Goal: Task Accomplishment & Management: Manage account settings

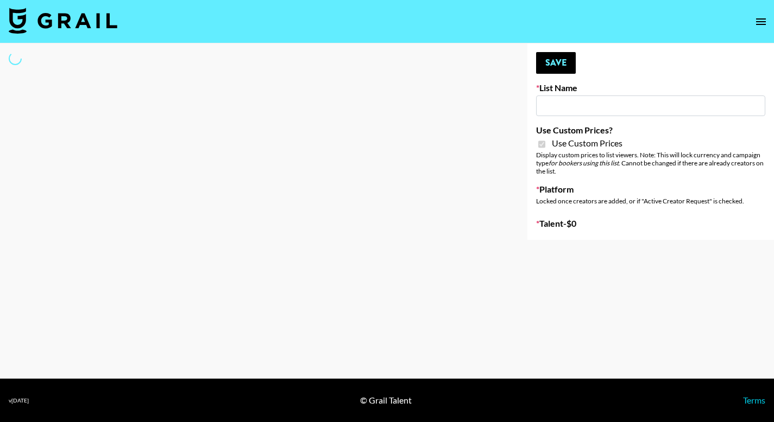
type input "[PERSON_NAME] ([DATE])"
checkbox input "true"
select select "Brand"
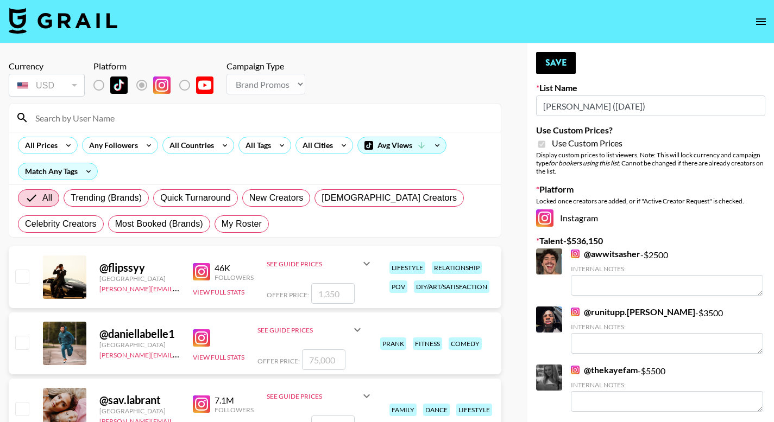
click at [97, 127] on div at bounding box center [254, 118] width 491 height 28
click at [97, 122] on input at bounding box center [261, 117] width 465 height 17
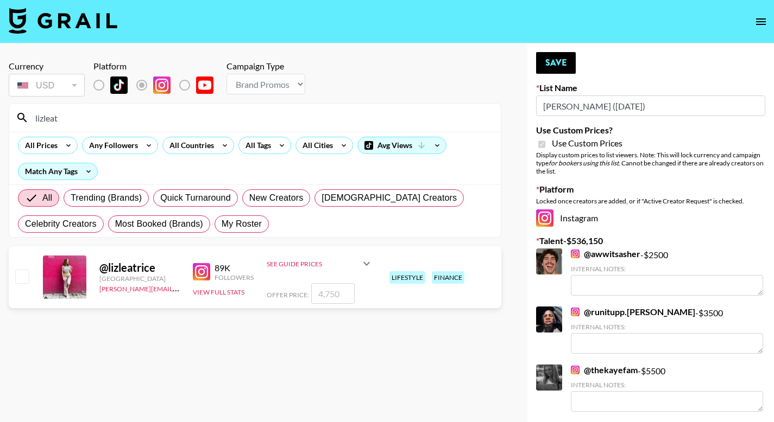
type input "lizleat"
click at [23, 282] on input "checkbox" at bounding box center [21, 276] width 13 height 13
checkbox input "true"
drag, startPoint x: 341, startPoint y: 291, endPoint x: 296, endPoint y: 289, distance: 45.1
click at [296, 289] on div "Offer Price: 4750" at bounding box center [320, 293] width 106 height 21
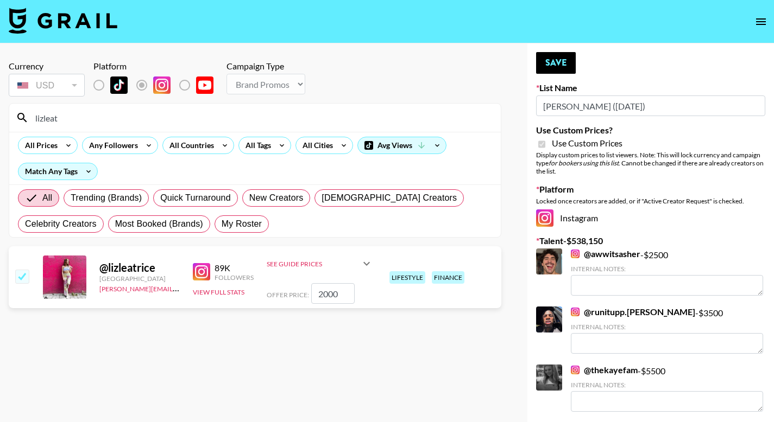
type input "2000"
click at [409, 367] on section "Currency USD USD ​ Platform Campaign Type Choose Type... Song Promos Brand Prom…" at bounding box center [255, 220] width 493 height 336
click at [413, 278] on div "lifestyle" at bounding box center [407, 278] width 36 height 12
click at [564, 60] on button "Save" at bounding box center [556, 63] width 40 height 22
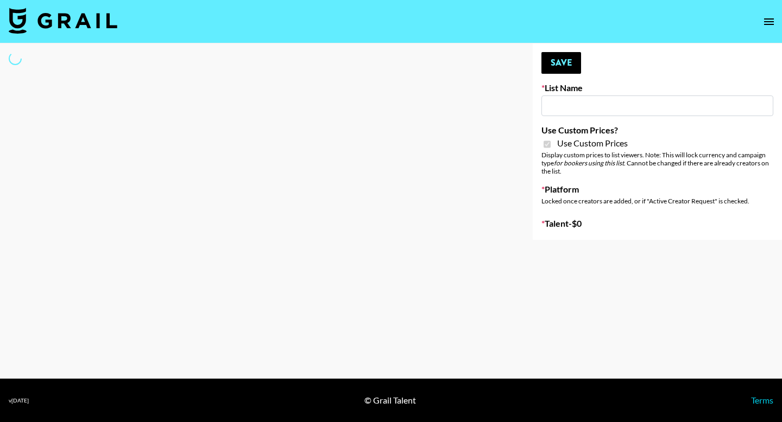
type input "Liquid Brands ([DATE])"
checkbox input "true"
select select "Brand"
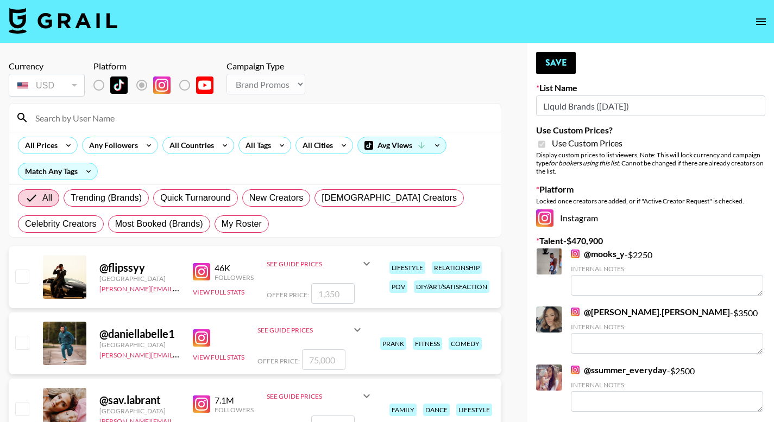
click at [183, 109] on input at bounding box center [261, 117] width 465 height 17
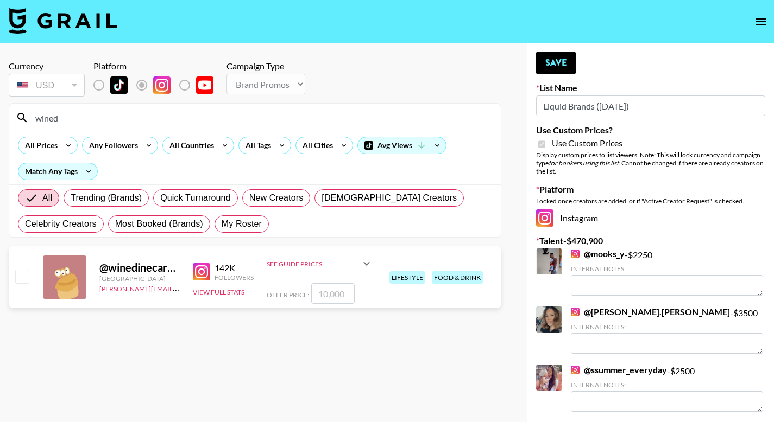
type input "wined"
click at [22, 279] on input "checkbox" at bounding box center [21, 276] width 13 height 13
checkbox input "true"
click at [340, 290] on input "10000" at bounding box center [332, 293] width 43 height 21
drag, startPoint x: 342, startPoint y: 292, endPoint x: 312, endPoint y: 291, distance: 29.9
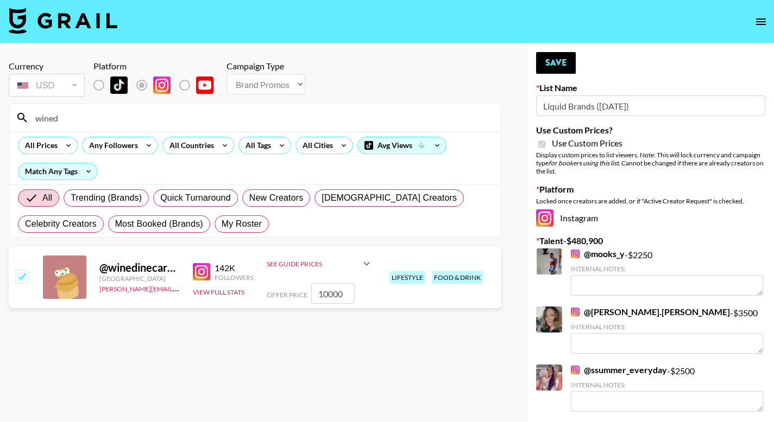
click at [312, 291] on input "10000" at bounding box center [332, 293] width 43 height 21
type input "2.000"
click at [298, 341] on section "Currency USD USD ​ Platform Campaign Type Choose Type... Song Promos Brand Prom…" at bounding box center [255, 220] width 493 height 336
click at [545, 66] on button "Save" at bounding box center [556, 63] width 40 height 22
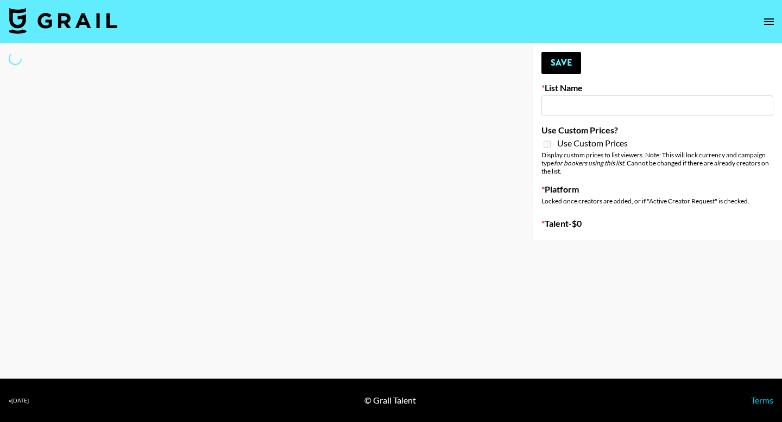
type input "Primal Harvest ([DATE])"
select select "Song"
type input "Primal Harvest (21st Aug)"
select select "Song"
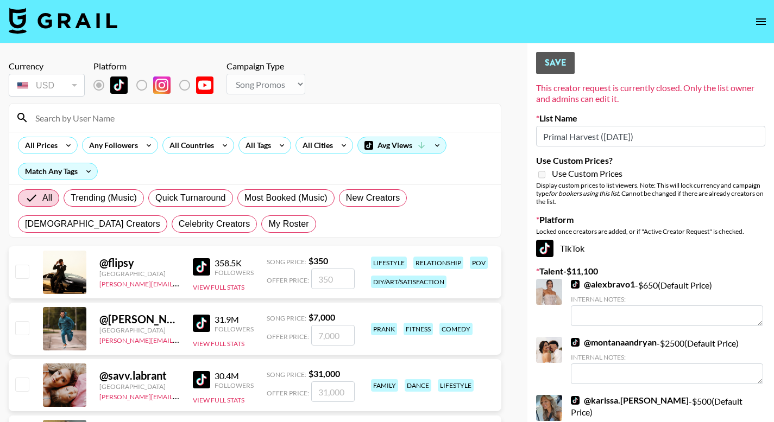
click at [169, 118] on input at bounding box center [261, 117] width 465 height 17
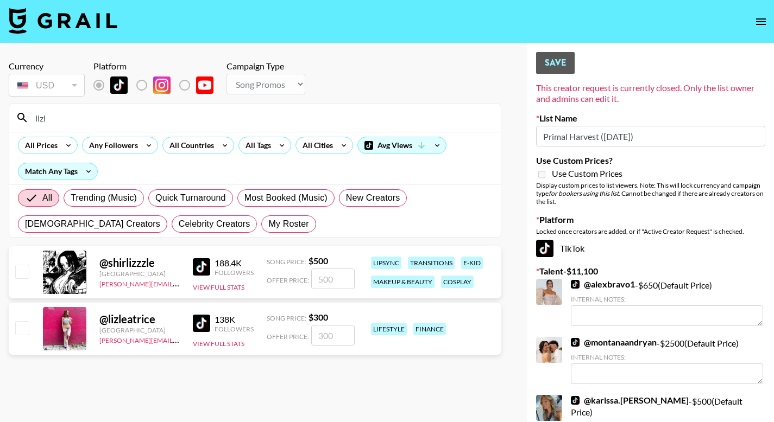
type input "lizl"
click at [21, 319] on div "@ lizleatrice France erin.oconnell@grail-talent.com 138K Followers View Full St…" at bounding box center [255, 329] width 493 height 52
click at [22, 323] on input "checkbox" at bounding box center [21, 327] width 13 height 13
checkbox input "true"
drag, startPoint x: 336, startPoint y: 334, endPoint x: 293, endPoint y: 332, distance: 42.9
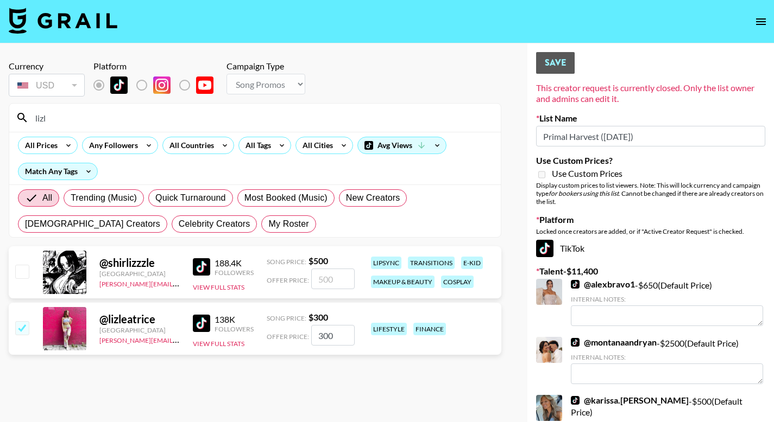
click at [293, 332] on div "Offer Price: 300" at bounding box center [311, 335] width 88 height 21
type input "1.000"
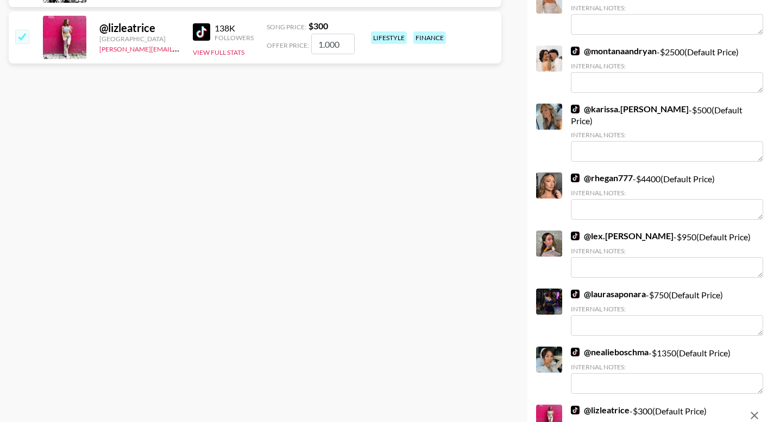
scroll to position [179, 0]
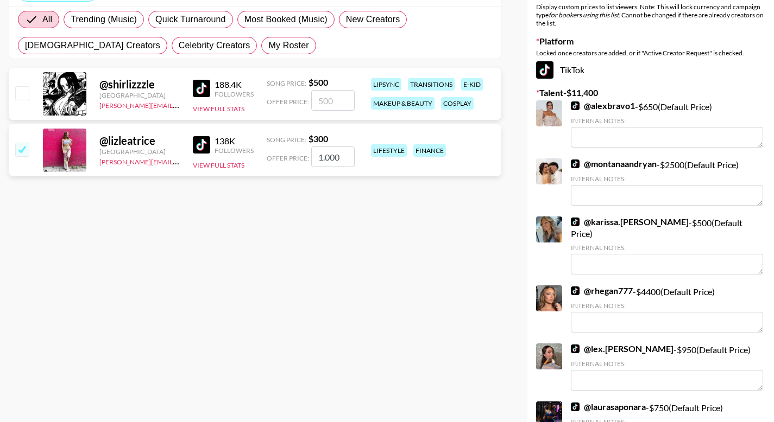
click at [304, 147] on div "Offer Price: 1.000" at bounding box center [311, 157] width 88 height 21
click at [327, 160] on input "1.000" at bounding box center [332, 157] width 43 height 21
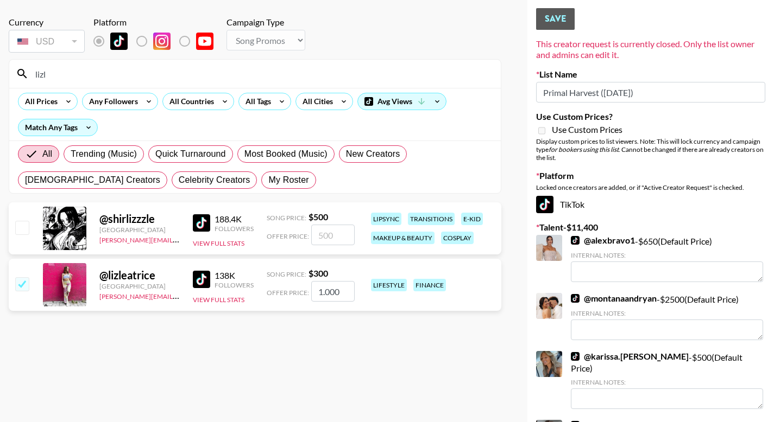
scroll to position [37, 0]
